Goal: Task Accomplishment & Management: Complete application form

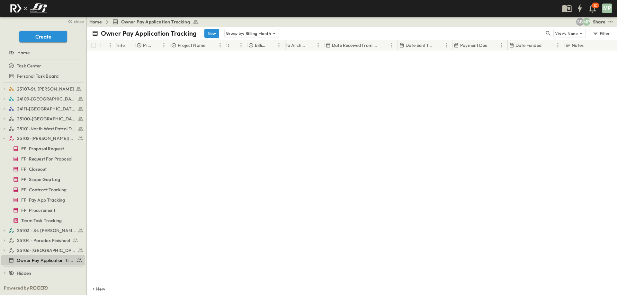
scroll to position [383, 75]
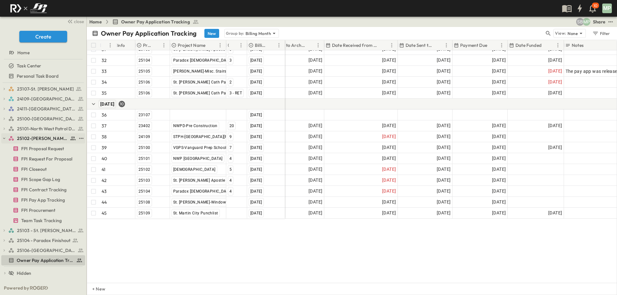
click at [4, 140] on icon "button" at bounding box center [4, 138] width 4 height 4
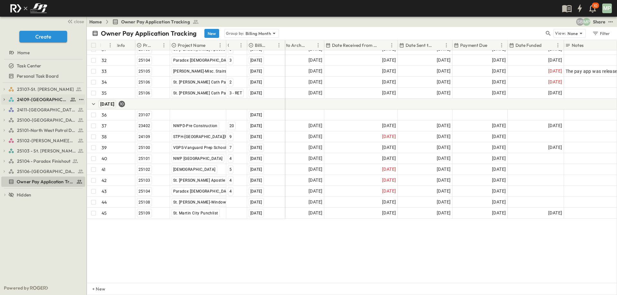
click at [2, 100] on icon "button" at bounding box center [4, 99] width 4 height 4
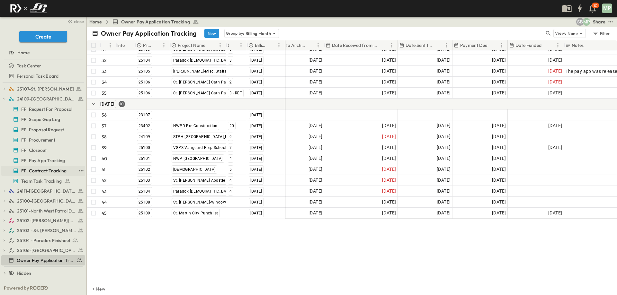
click at [48, 170] on span "FPI Contract Tracking" at bounding box center [44, 171] width 46 height 6
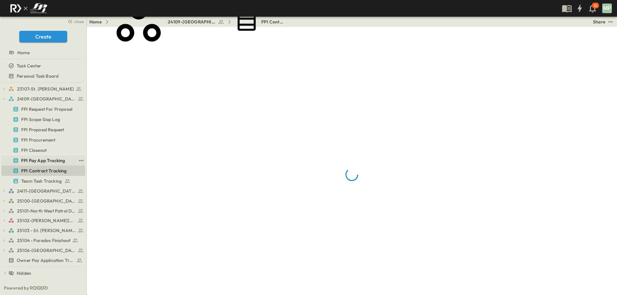
click at [51, 159] on span "FPI Pay App Tracking" at bounding box center [43, 160] width 44 height 6
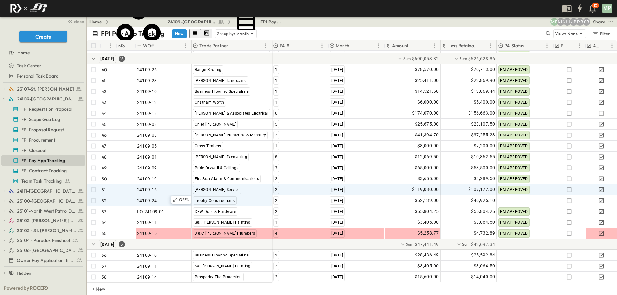
scroll to position [527, 0]
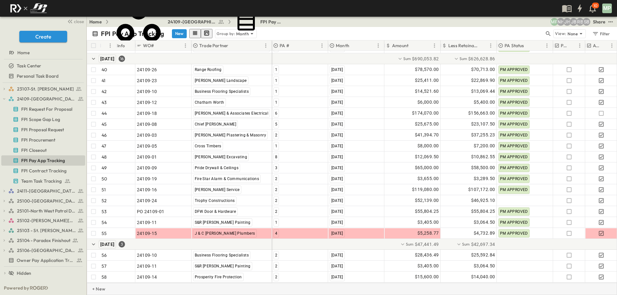
click at [96, 289] on p "+ New" at bounding box center [94, 289] width 4 height 6
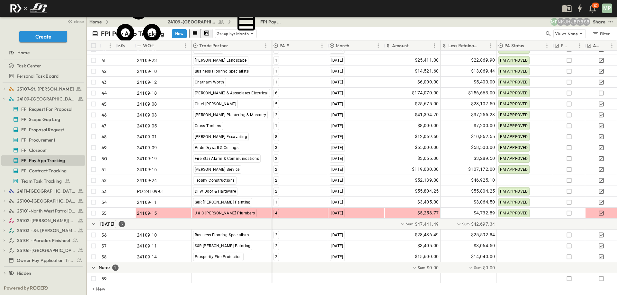
scroll to position [549, 0]
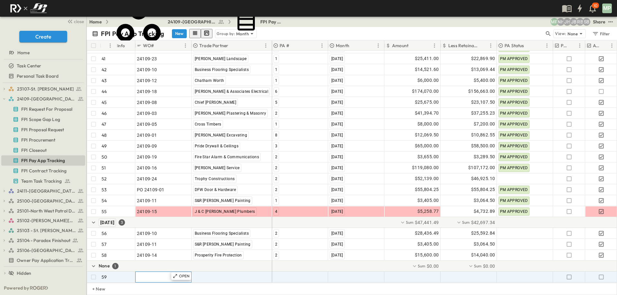
click at [150, 274] on span ""24101-01"" at bounding box center [148, 277] width 23 height 6
type input "********"
type input "*"
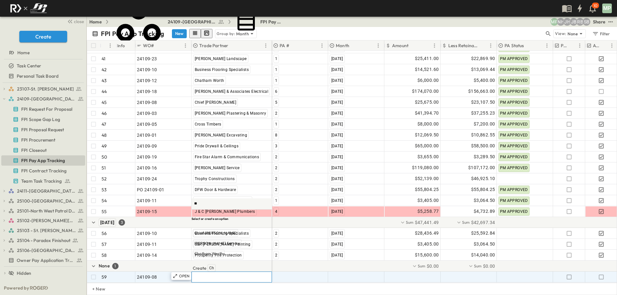
scroll to position [0, 0]
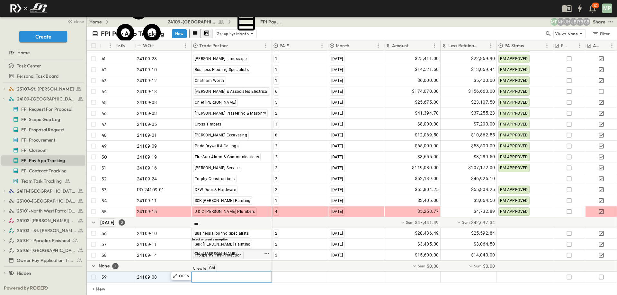
type input "***"
click at [206, 256] on span "Chief [PERSON_NAME]" at bounding box center [215, 253] width 42 height 5
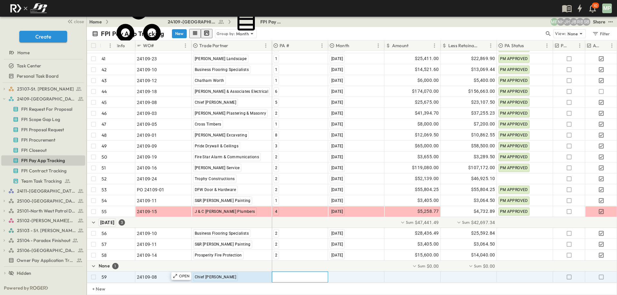
click at [288, 275] on div at bounding box center [300, 277] width 56 height 10
click at [277, 263] on div "6" at bounding box center [275, 262] width 5 height 8
click at [353, 277] on div ""[DATE]"" at bounding box center [356, 277] width 56 height 10
type input "**"
click at [343, 256] on span "[DATE]" at bounding box center [337, 253] width 13 height 5
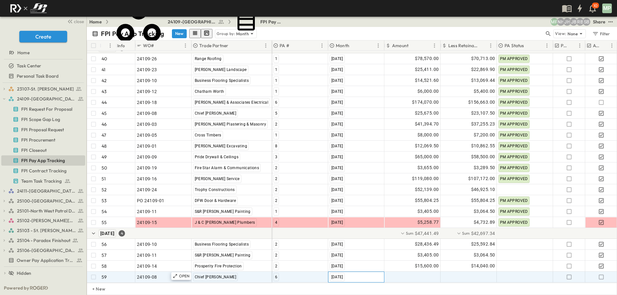
scroll to position [538, 0]
click at [419, 273] on div at bounding box center [413, 277] width 56 height 10
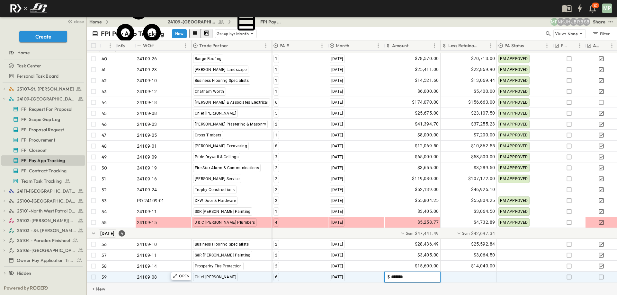
type input "********"
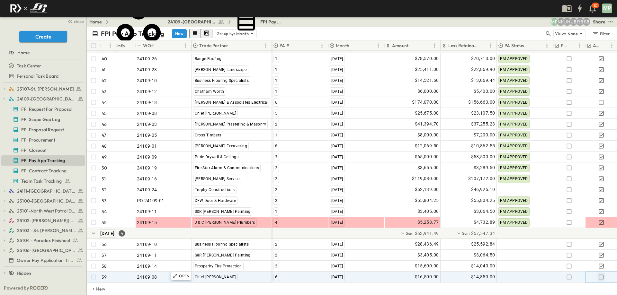
click at [600, 276] on button "button" at bounding box center [601, 277] width 8 height 9
